Goal: Task Accomplishment & Management: Complete application form

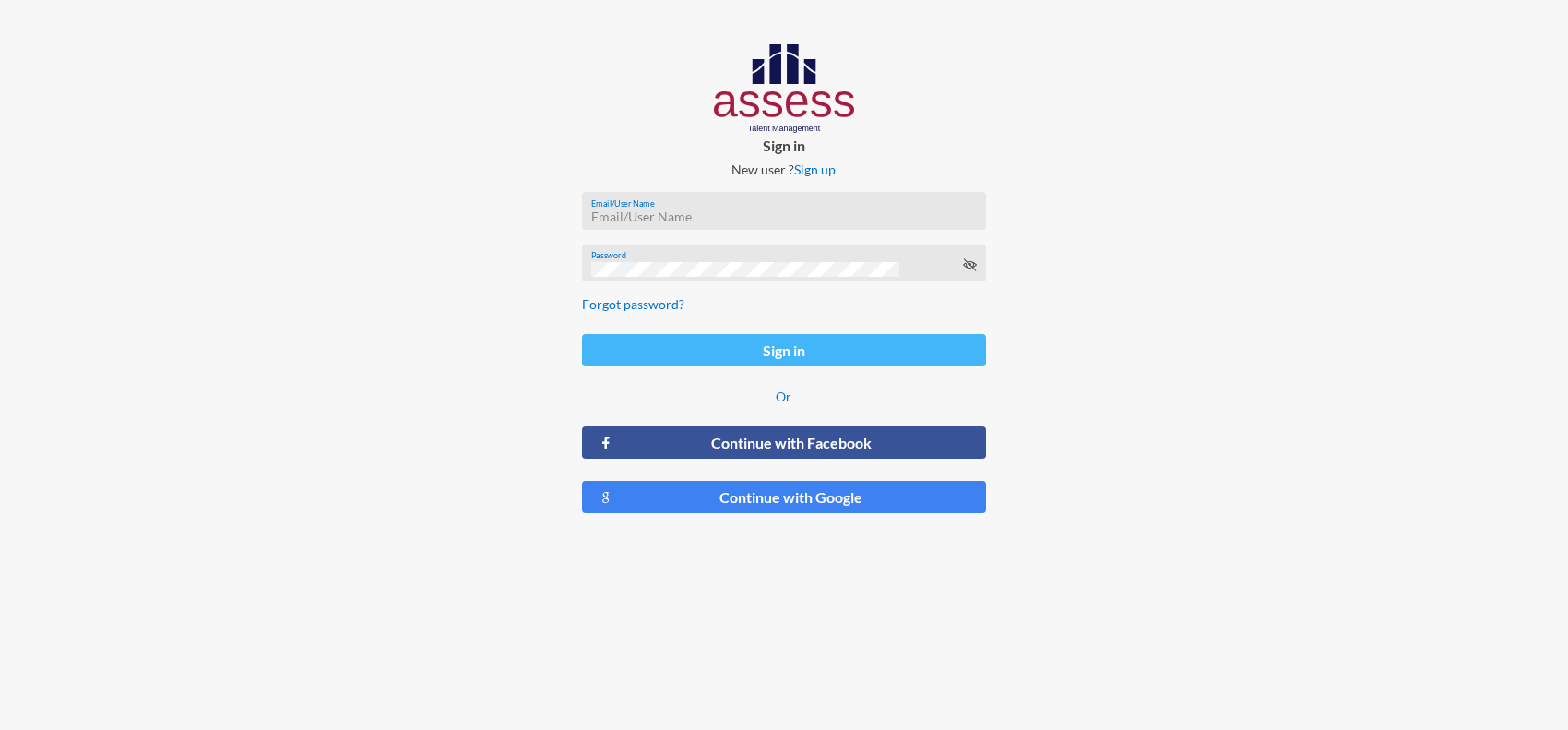
type input "[PERSON_NAME][EMAIL_ADDRESS][PERSON_NAME][DOMAIN_NAME]"
click at [743, 355] on button "Sign in" at bounding box center [785, 349] width 405 height 32
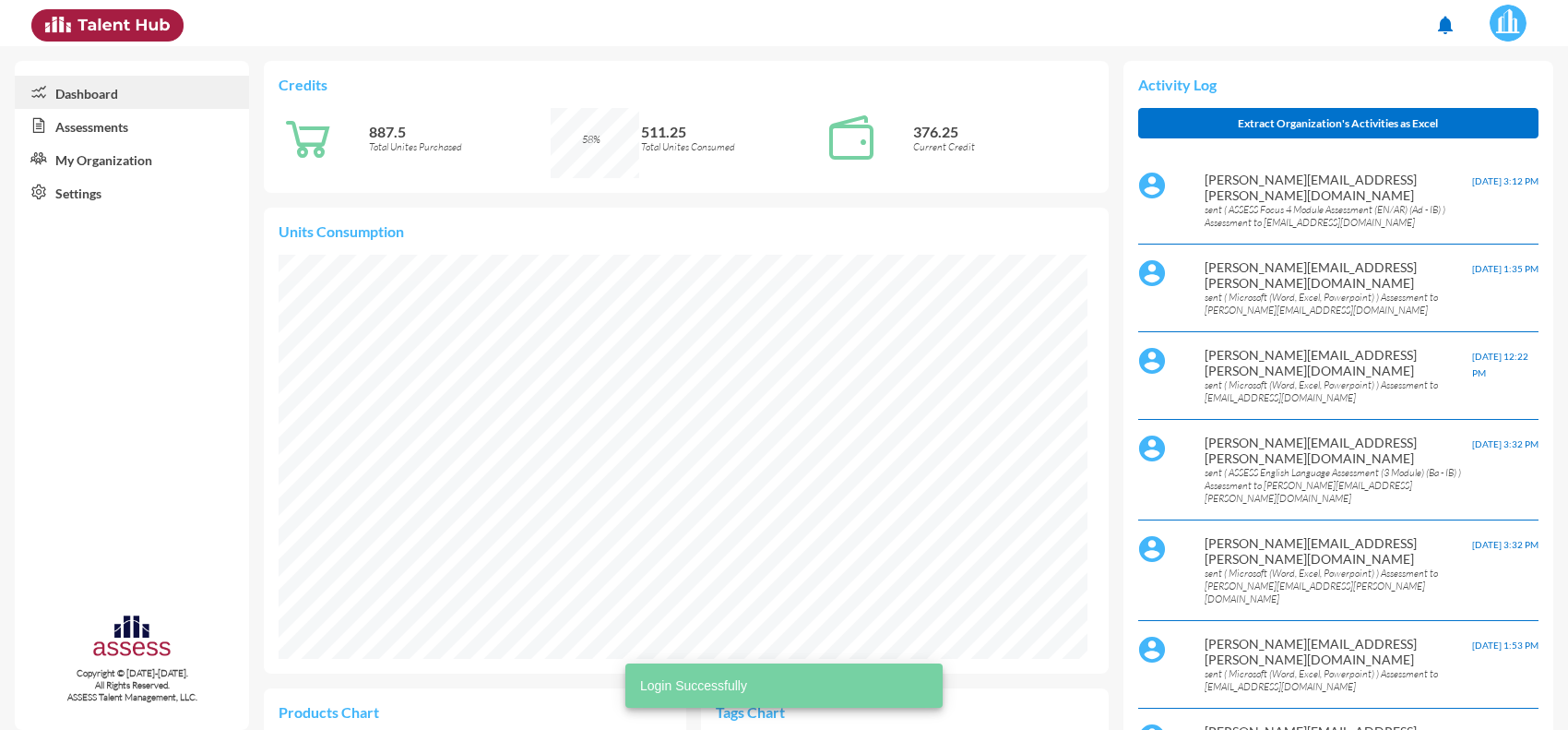
scroll to position [187, 376]
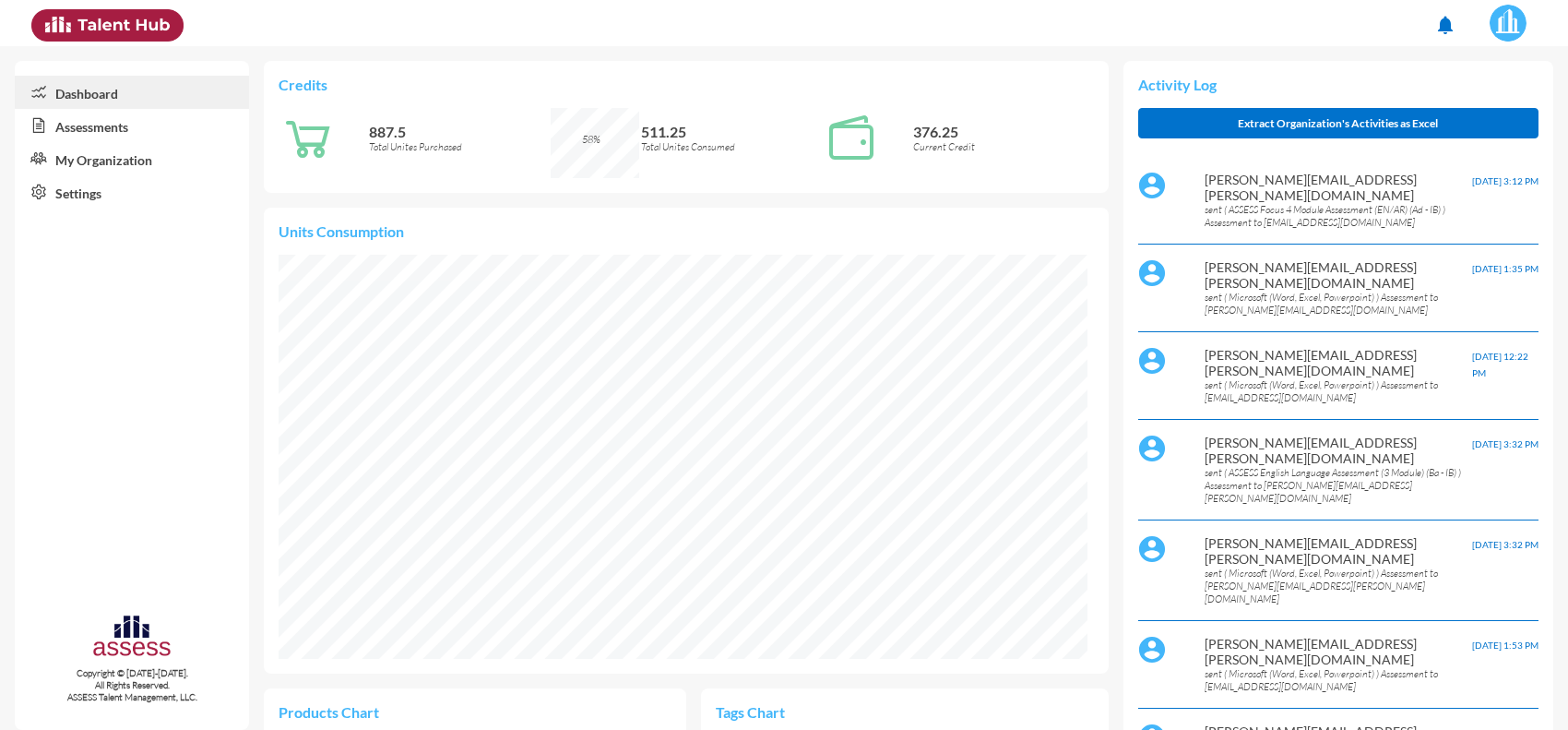
click at [127, 131] on link "Assessments" at bounding box center [132, 126] width 234 height 33
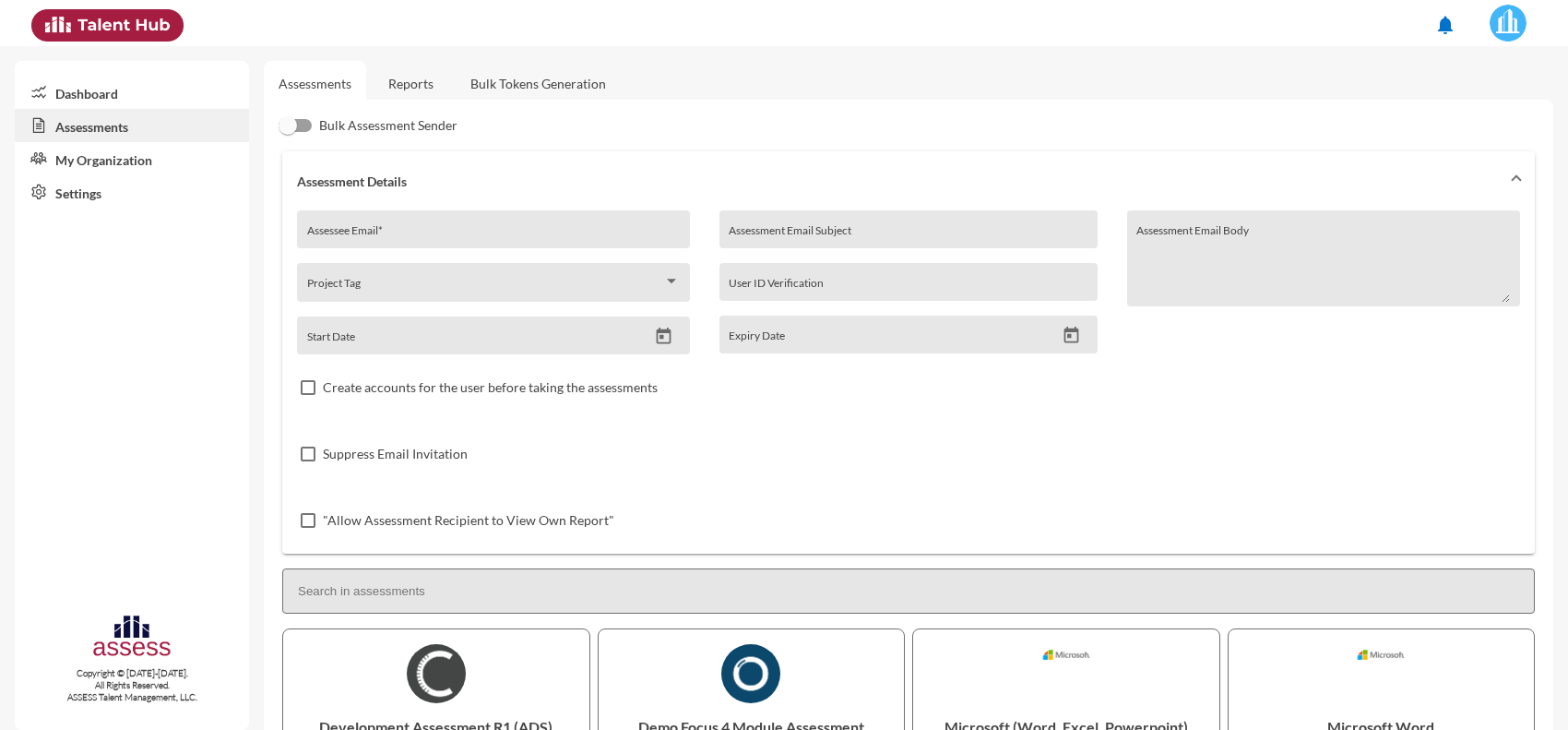
click at [536, 221] on div "Assessee Email *" at bounding box center [494, 234] width 374 height 28
paste input "[EMAIL_ADDRESS][DOMAIN_NAME]"
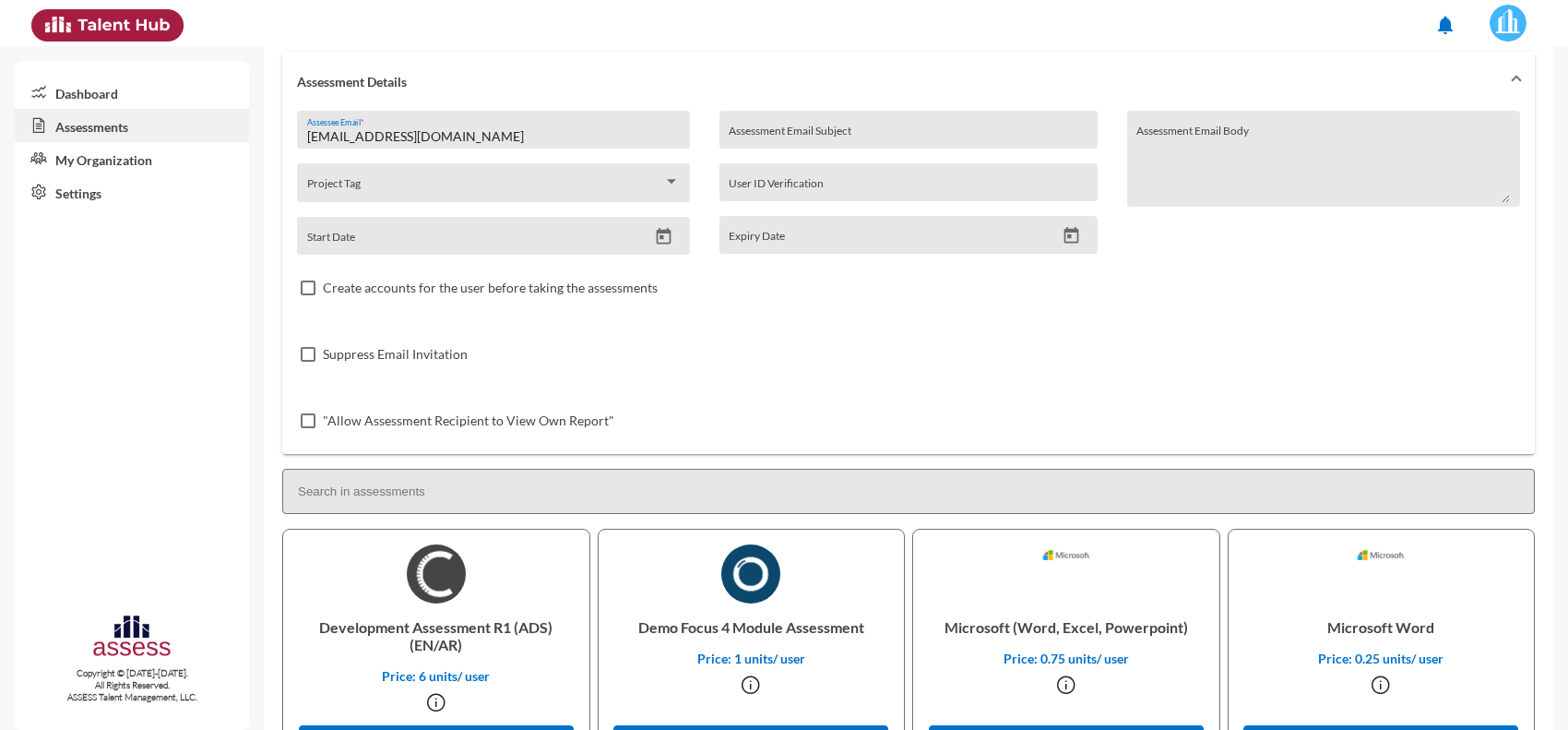
scroll to position [346, 0]
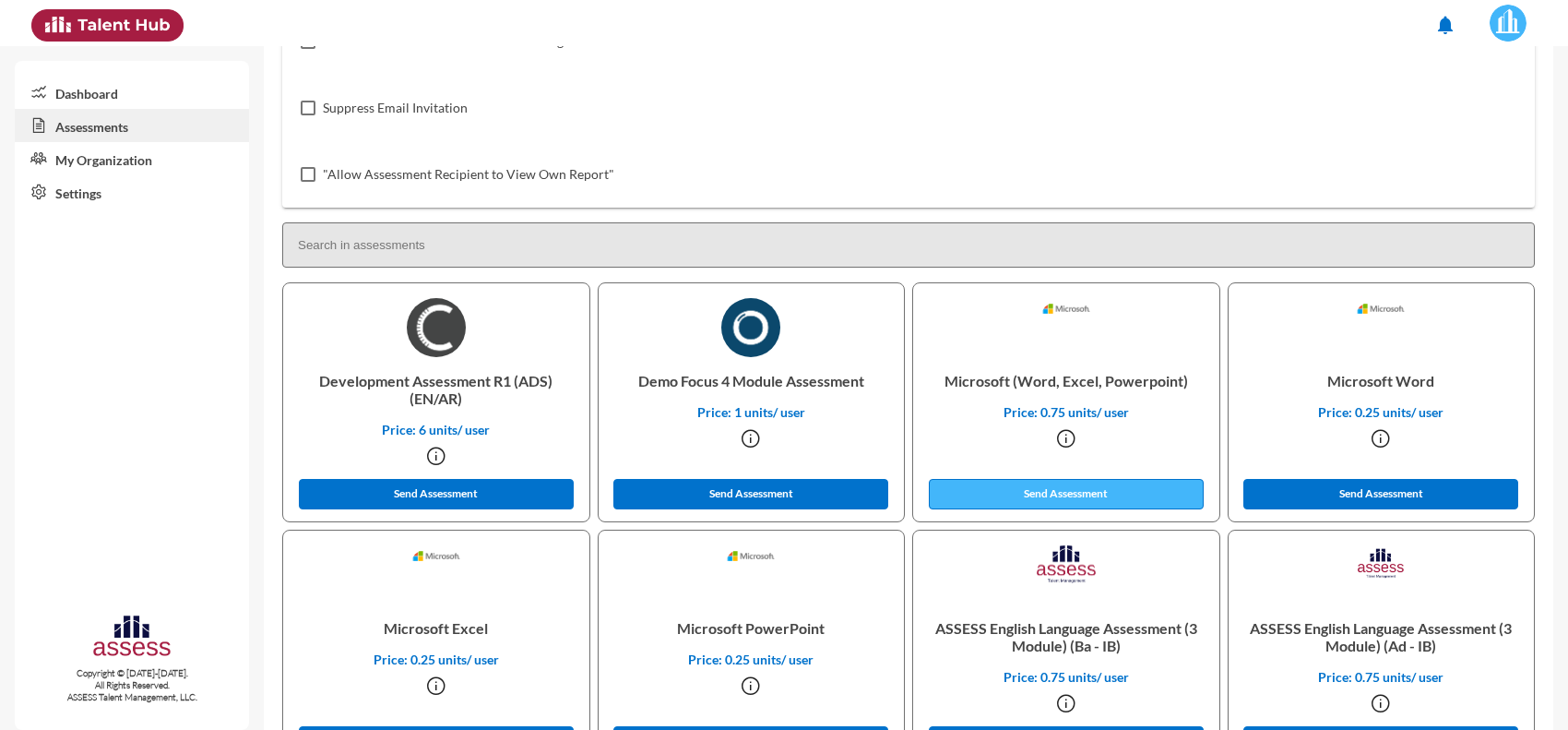
type input "[EMAIL_ADDRESS][DOMAIN_NAME]"
click at [1003, 486] on button "Send Assessment" at bounding box center [1065, 494] width 274 height 30
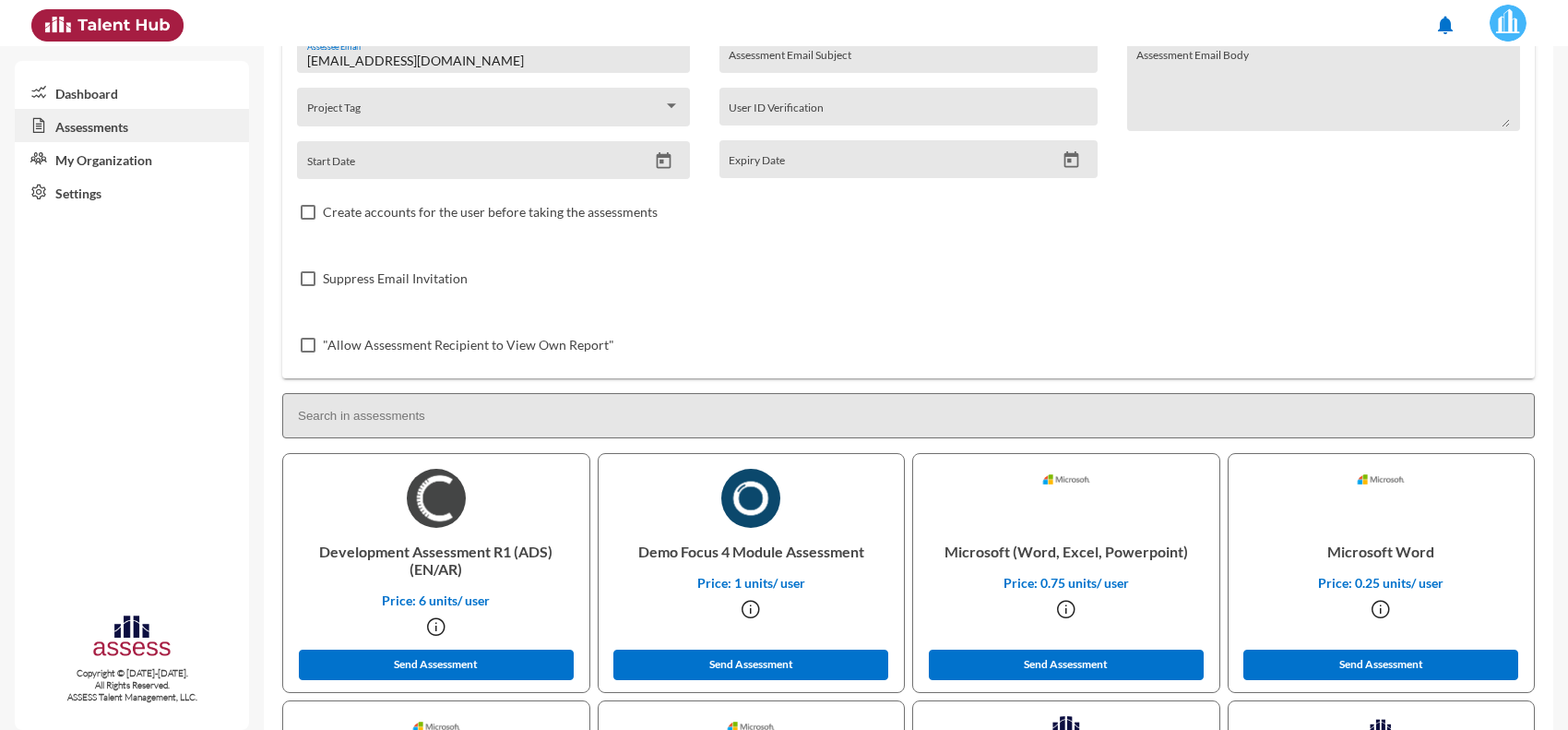
scroll to position [0, 0]
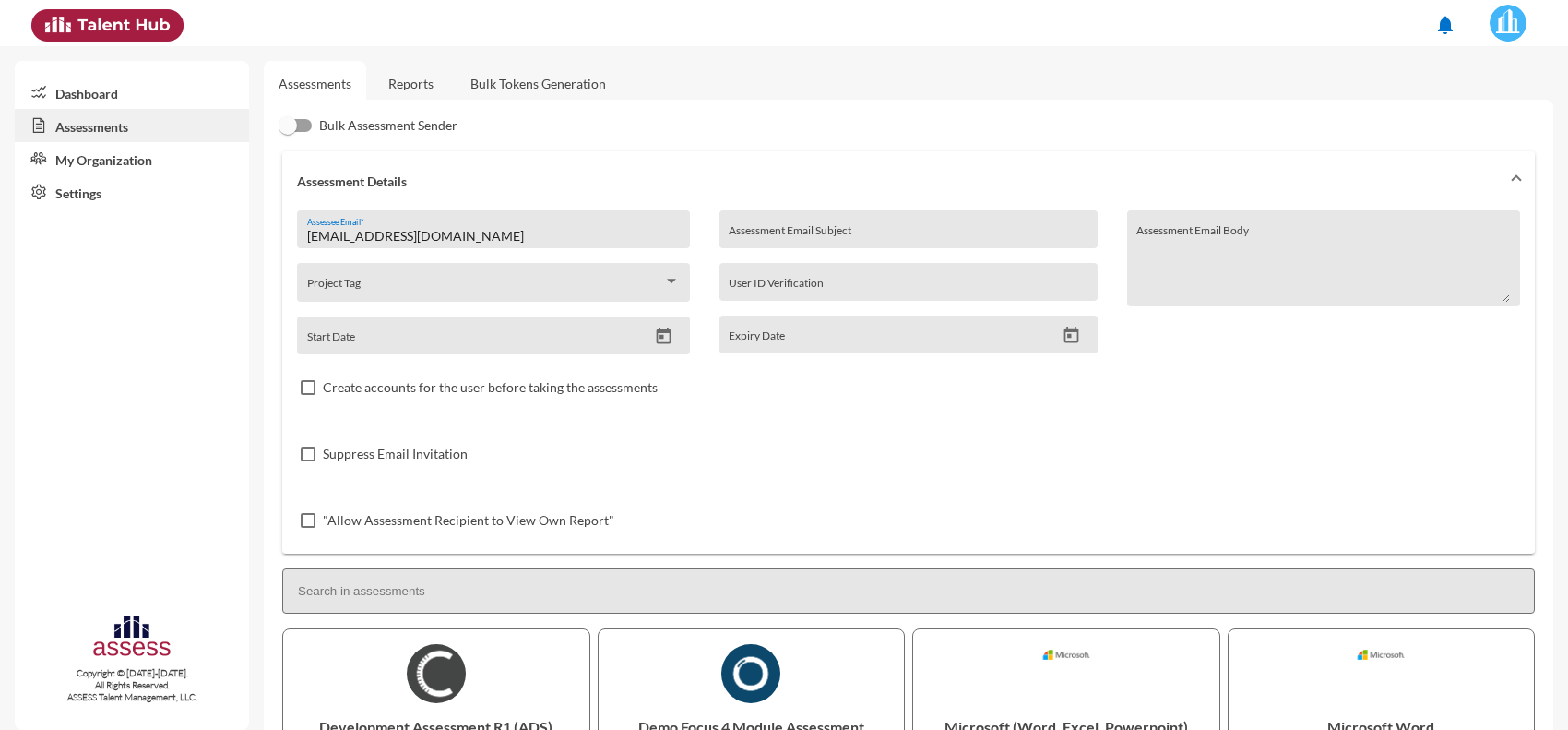
click at [410, 90] on link "Reports" at bounding box center [411, 84] width 75 height 45
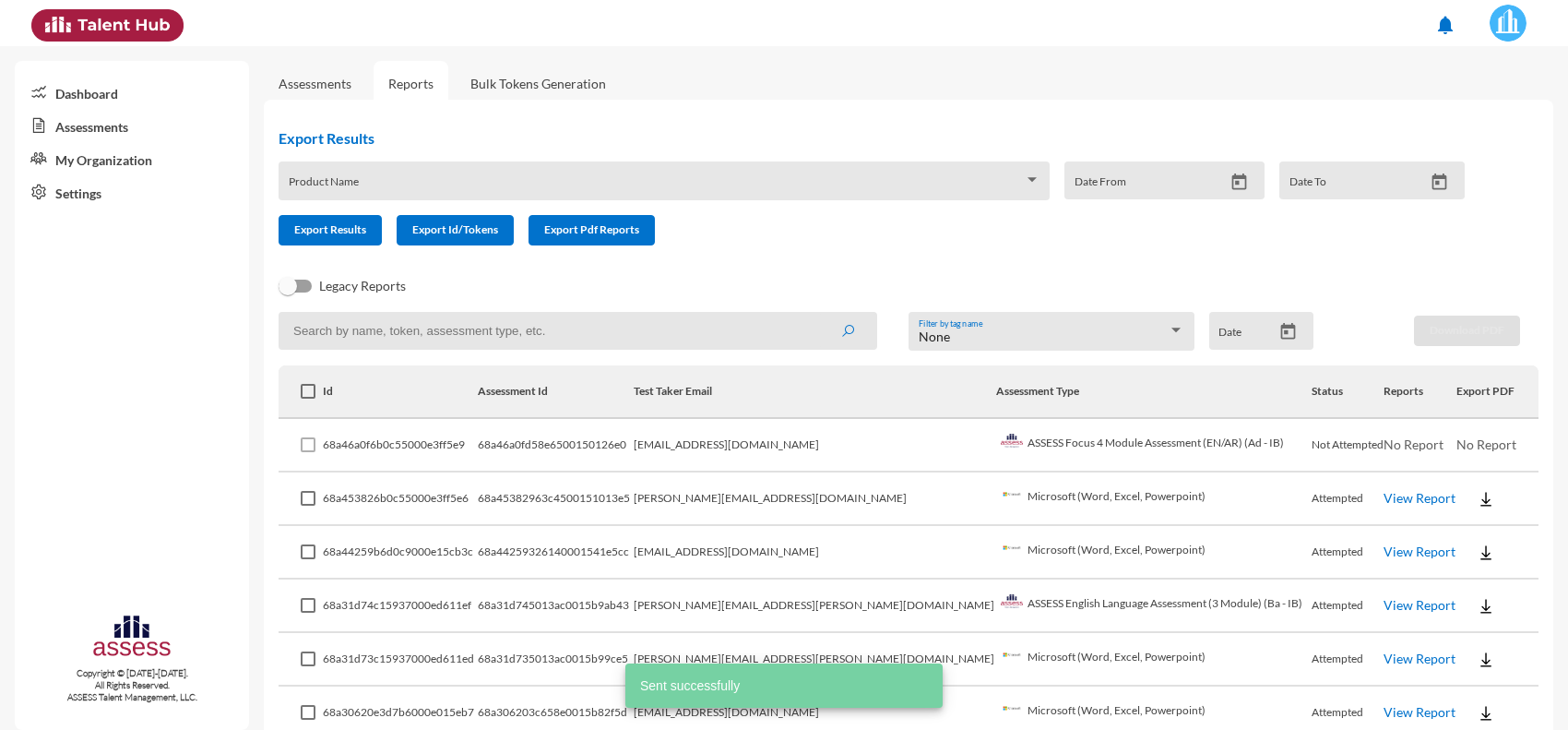
click at [330, 81] on link "Assessments" at bounding box center [315, 84] width 73 height 16
